Goal: Task Accomplishment & Management: Manage account settings

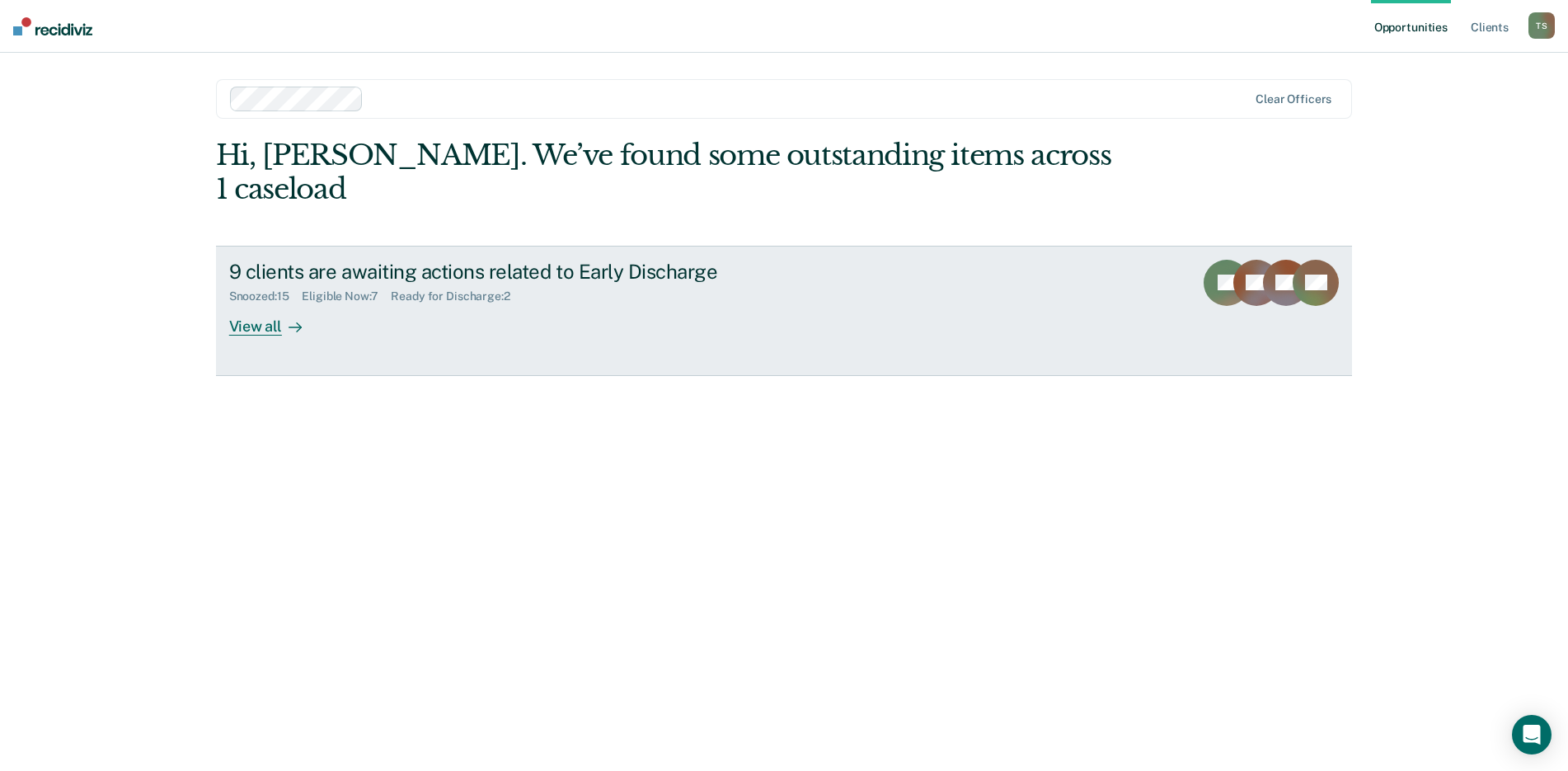
click at [317, 259] on div "9 clients are awaiting actions related to Early Discharge" at bounding box center [519, 271] width 579 height 24
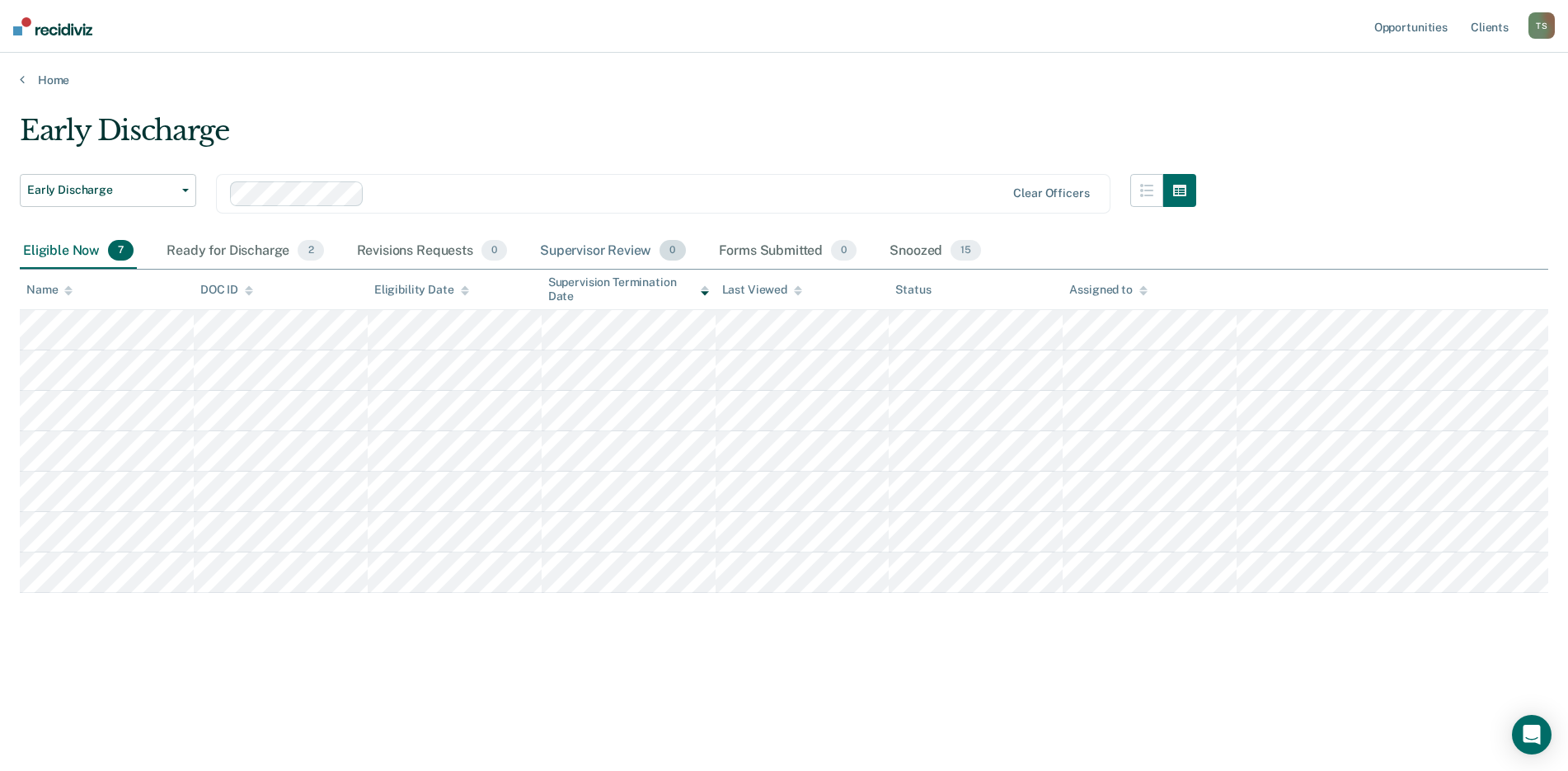
click at [624, 247] on div "Supervisor Review 0" at bounding box center [613, 251] width 152 height 36
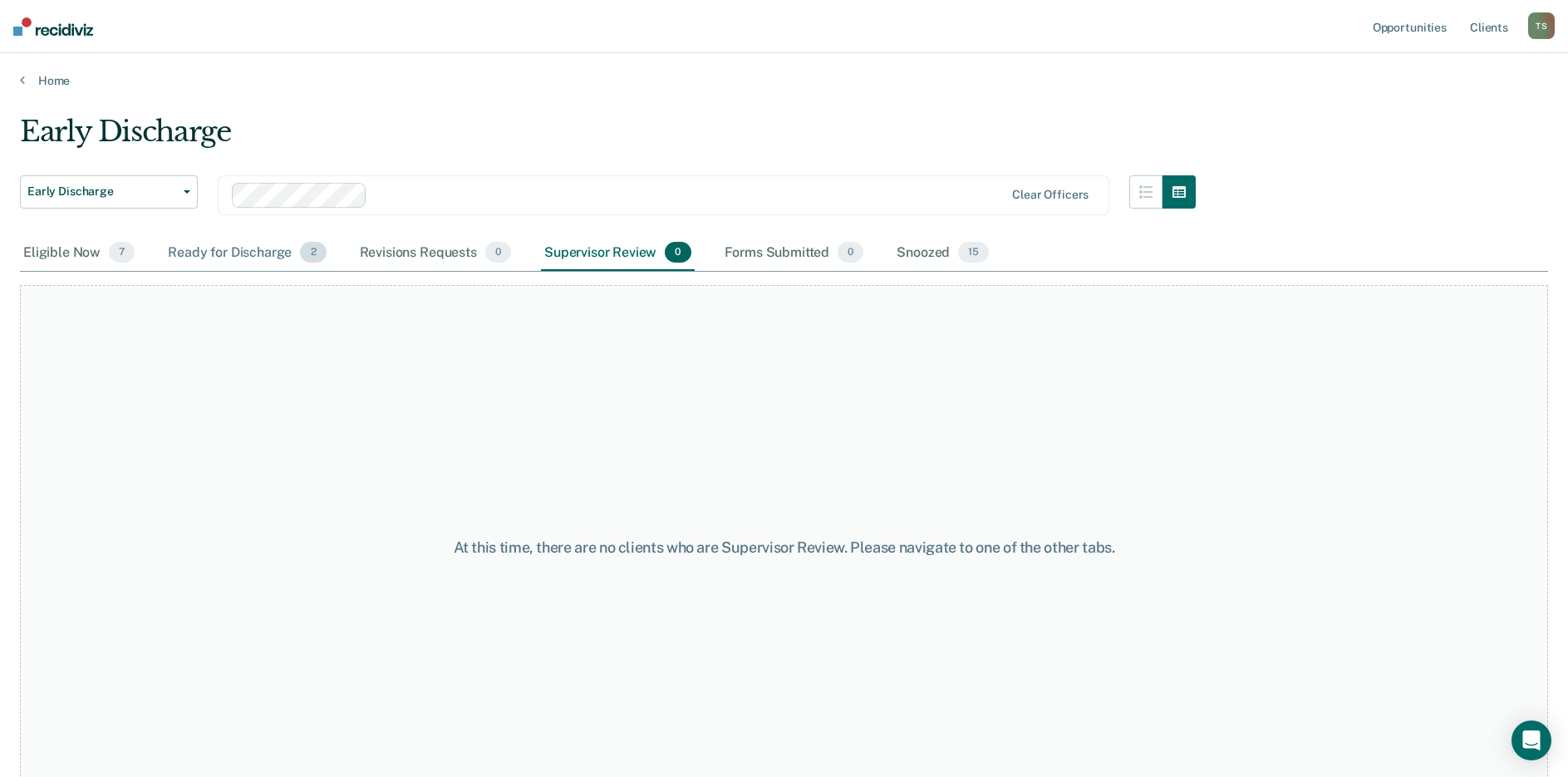
click at [249, 250] on div "Ready for Discharge 2" at bounding box center [247, 253] width 165 height 37
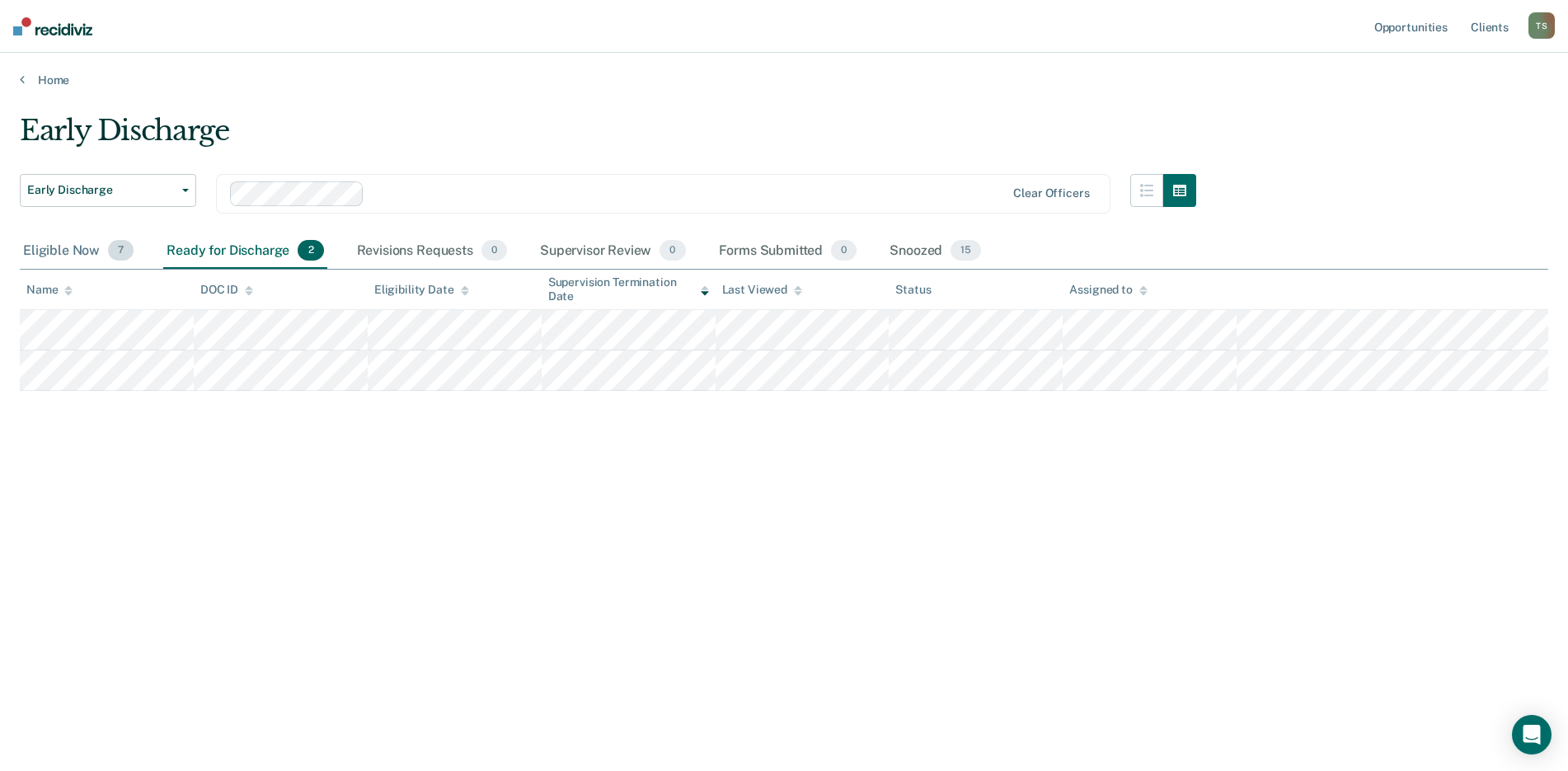
click at [76, 252] on div "Eligible Now 7" at bounding box center [78, 251] width 117 height 36
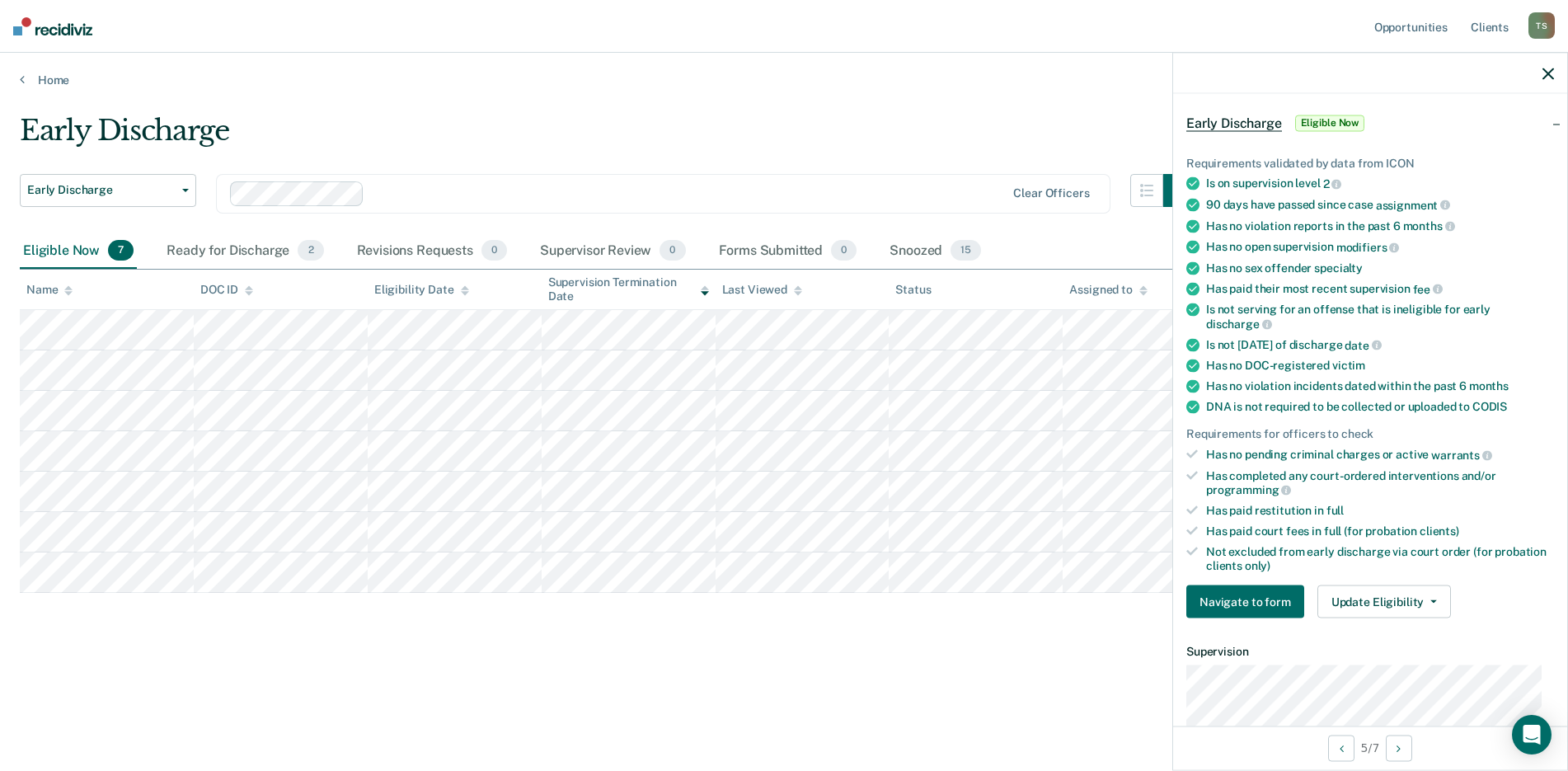
scroll to position [83, 0]
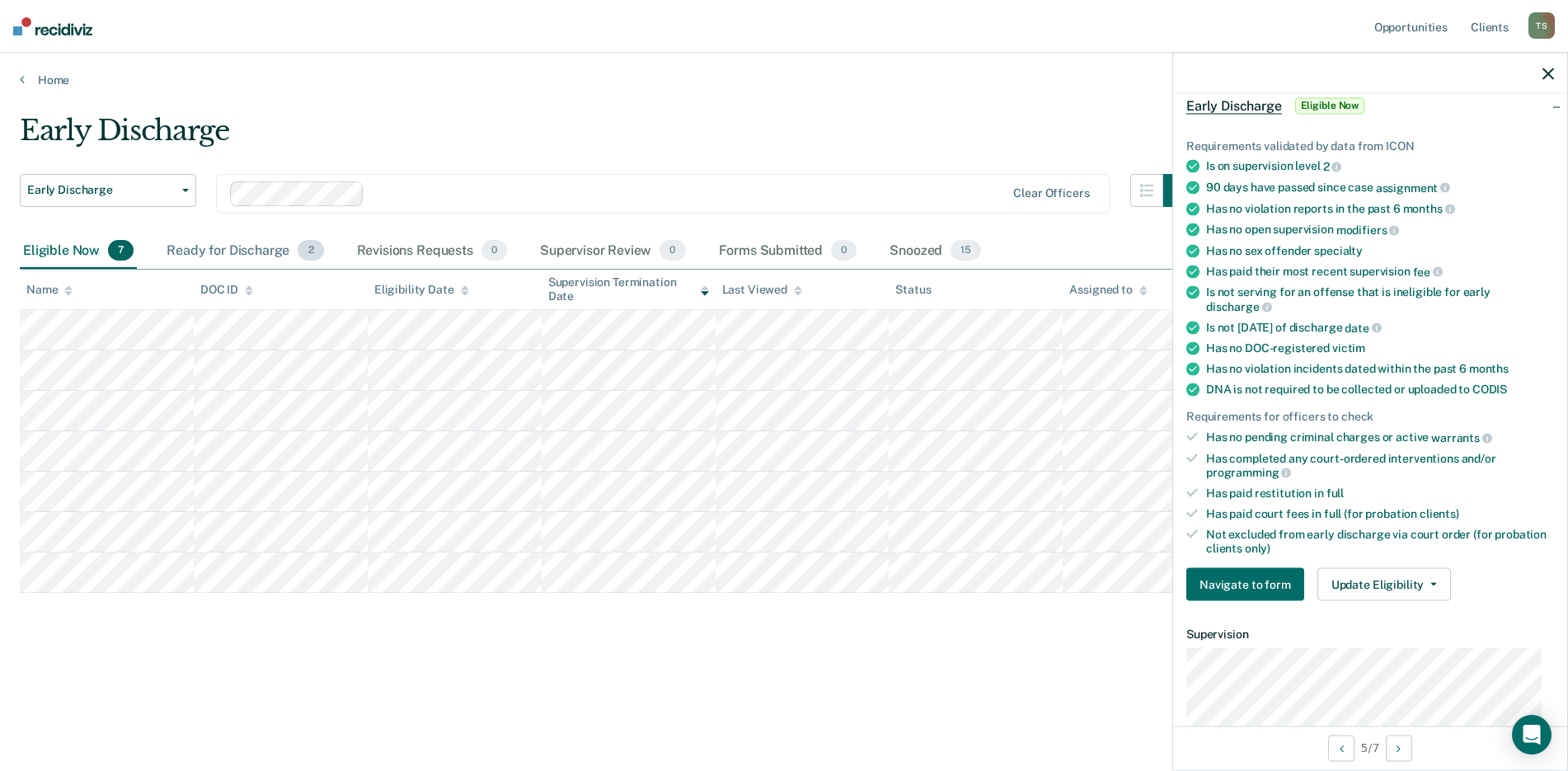
click at [269, 249] on div "Ready for Discharge 2" at bounding box center [245, 251] width 163 height 36
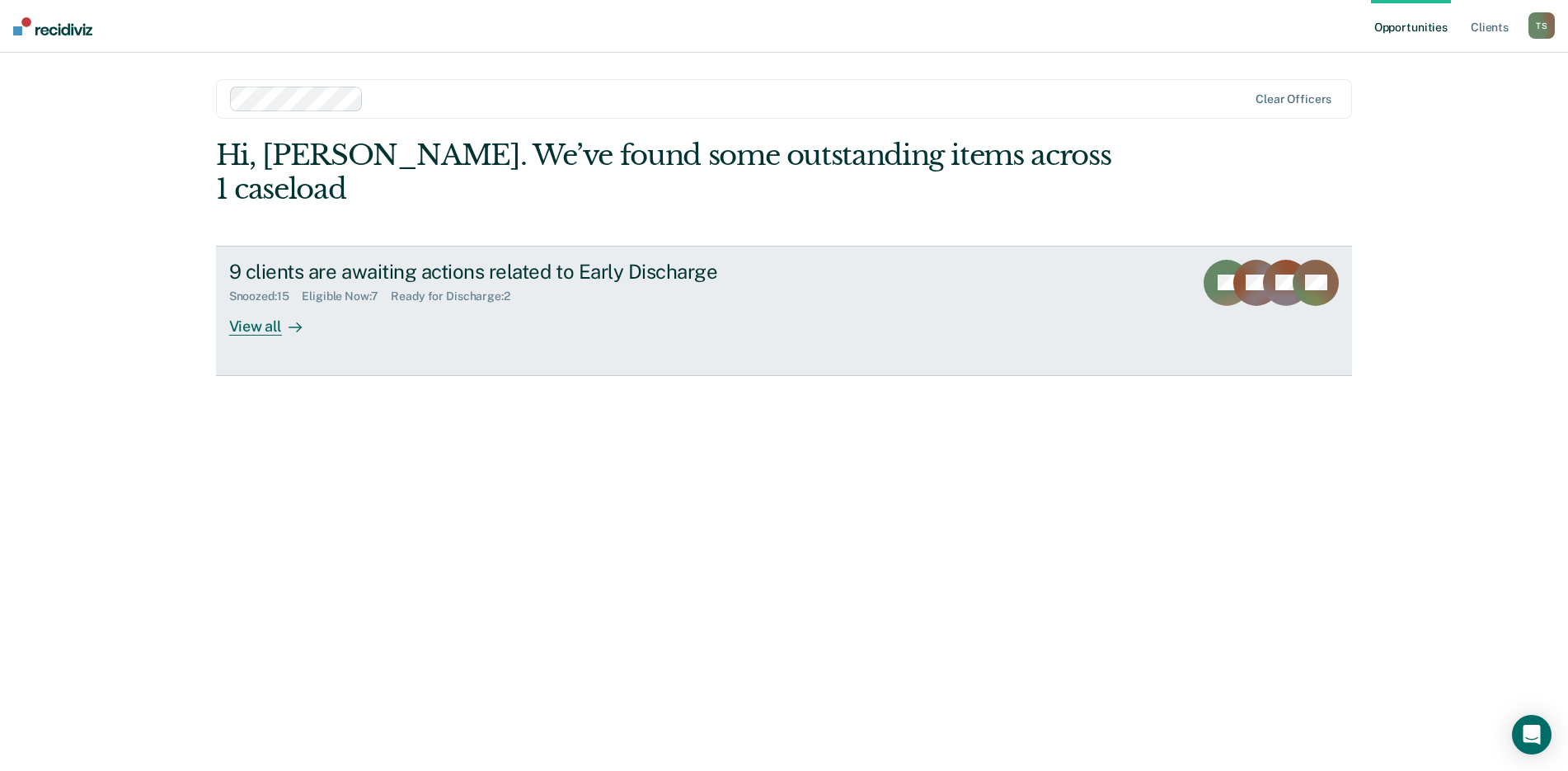
click at [349, 259] on div "9 clients are awaiting actions related to Early Discharge" at bounding box center [519, 271] width 579 height 24
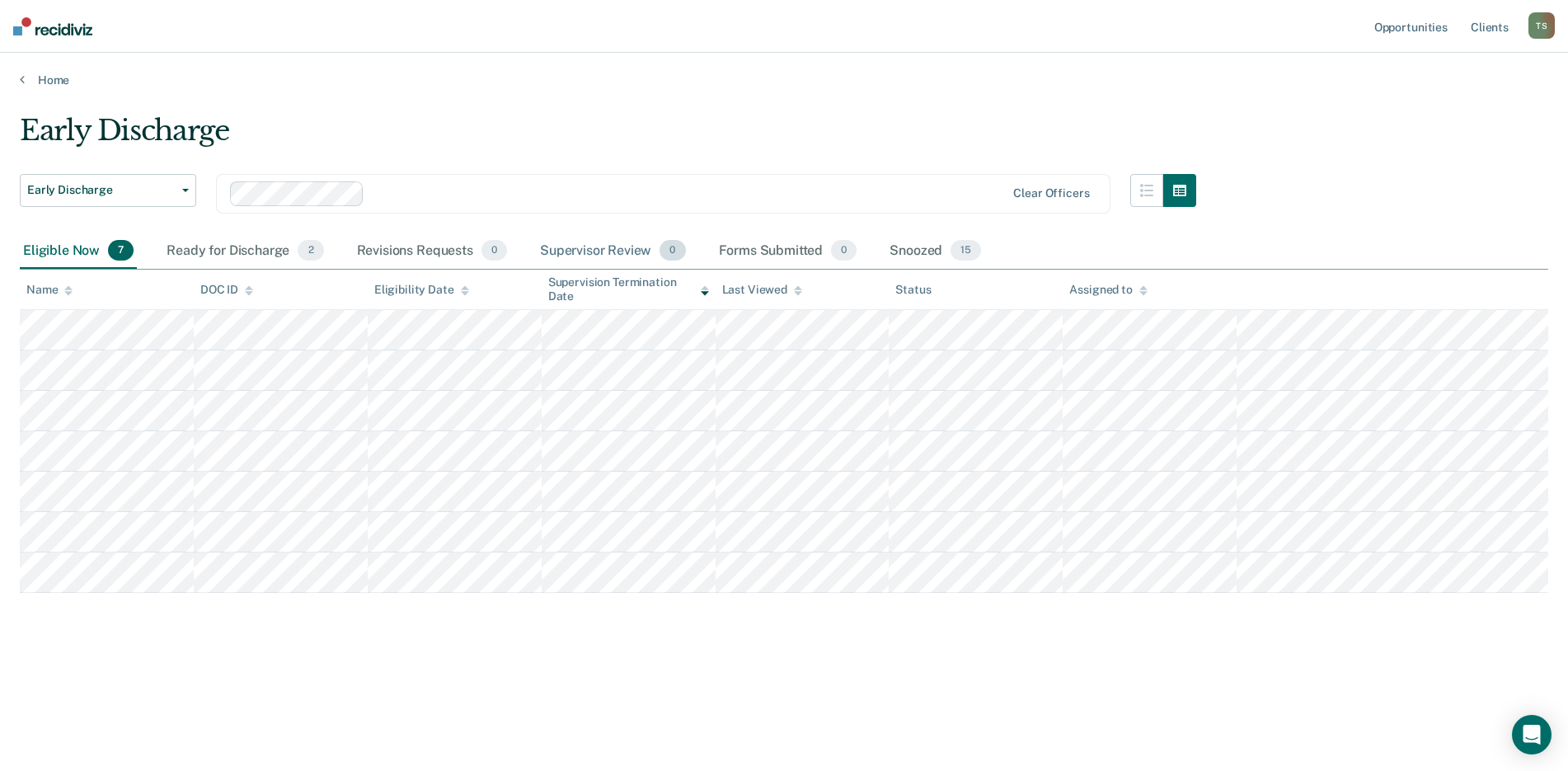
click at [631, 246] on div "Supervisor Review 0" at bounding box center [613, 251] width 152 height 36
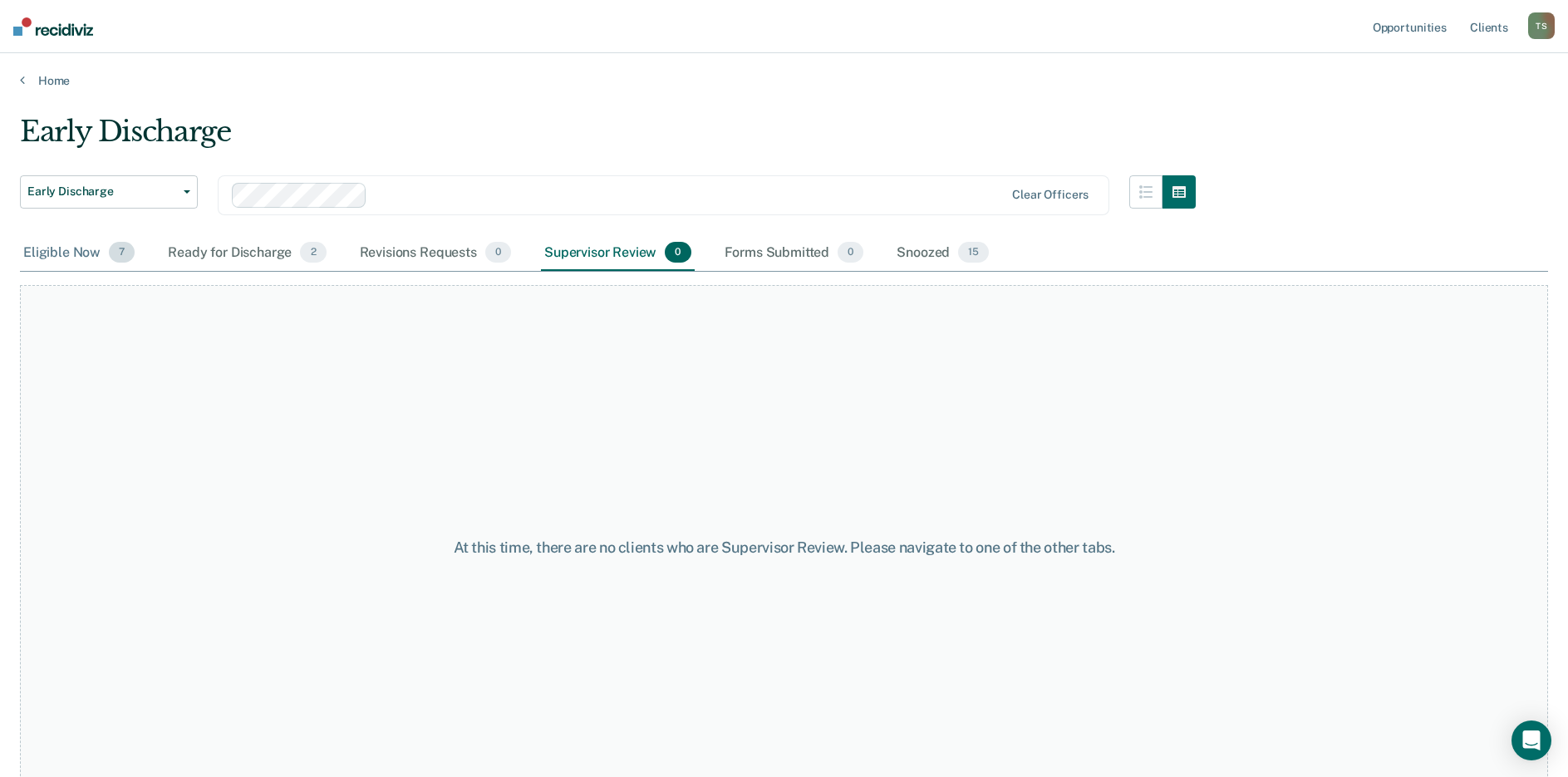
click at [64, 250] on div "Eligible Now 7" at bounding box center [79, 253] width 118 height 37
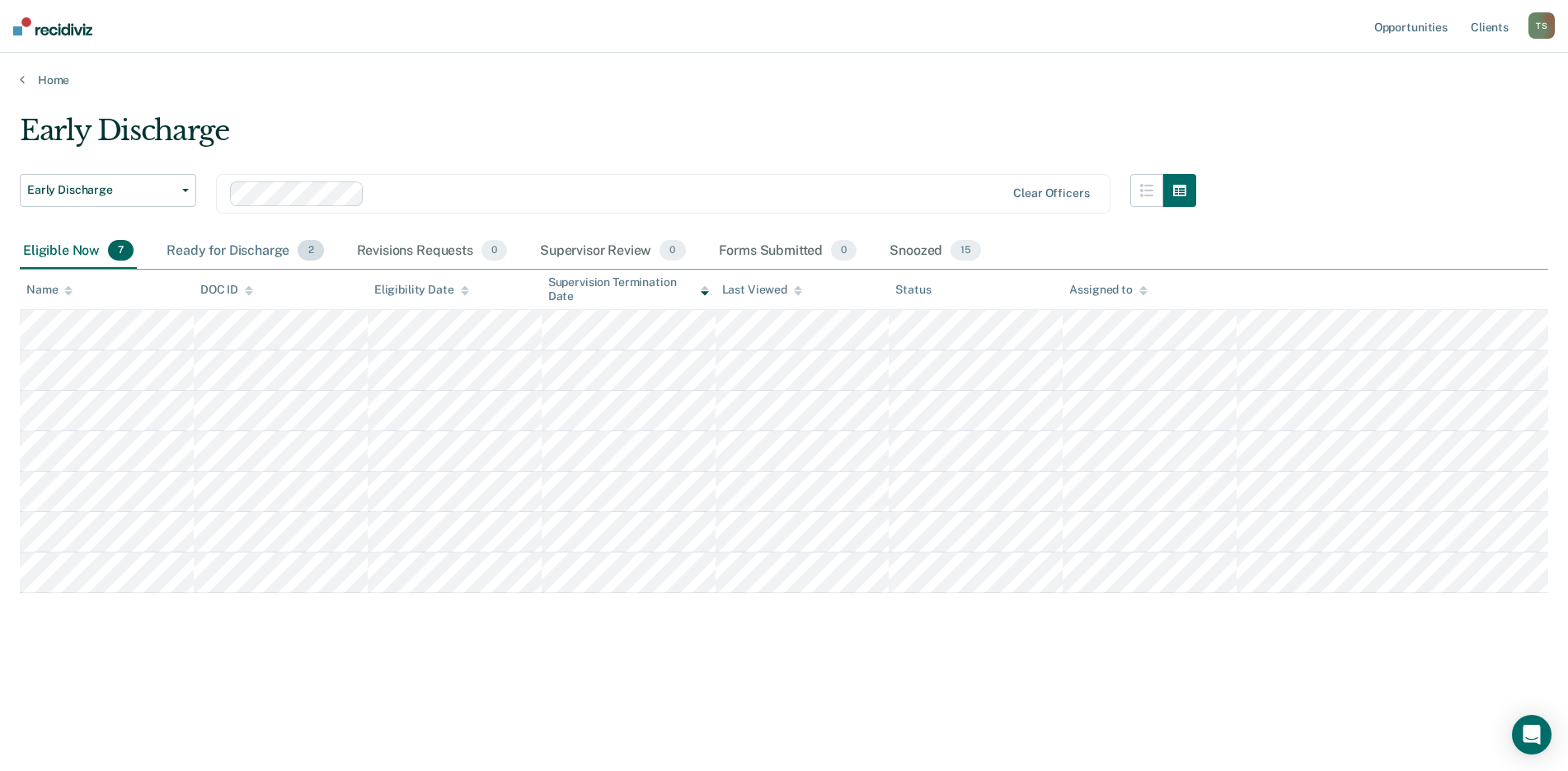
click at [238, 248] on div "Ready for Discharge 2" at bounding box center [245, 251] width 163 height 36
